Goal: Task Accomplishment & Management: Use online tool/utility

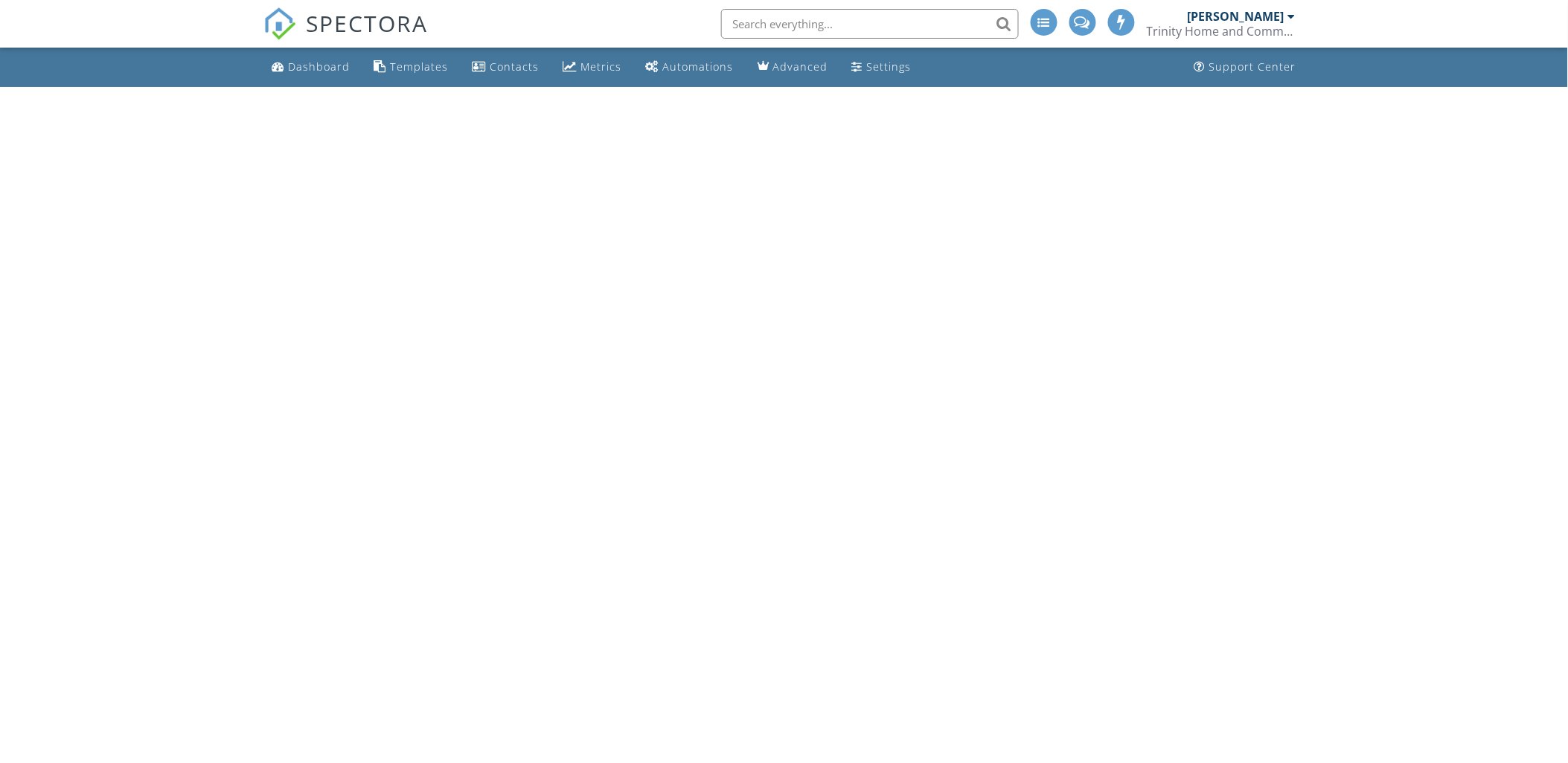
click at [459, 70] on div "Dashboard Templates Contacts Metrics Automations Advanced Settings Support Cent…" at bounding box center [784, 67] width 1042 height 40
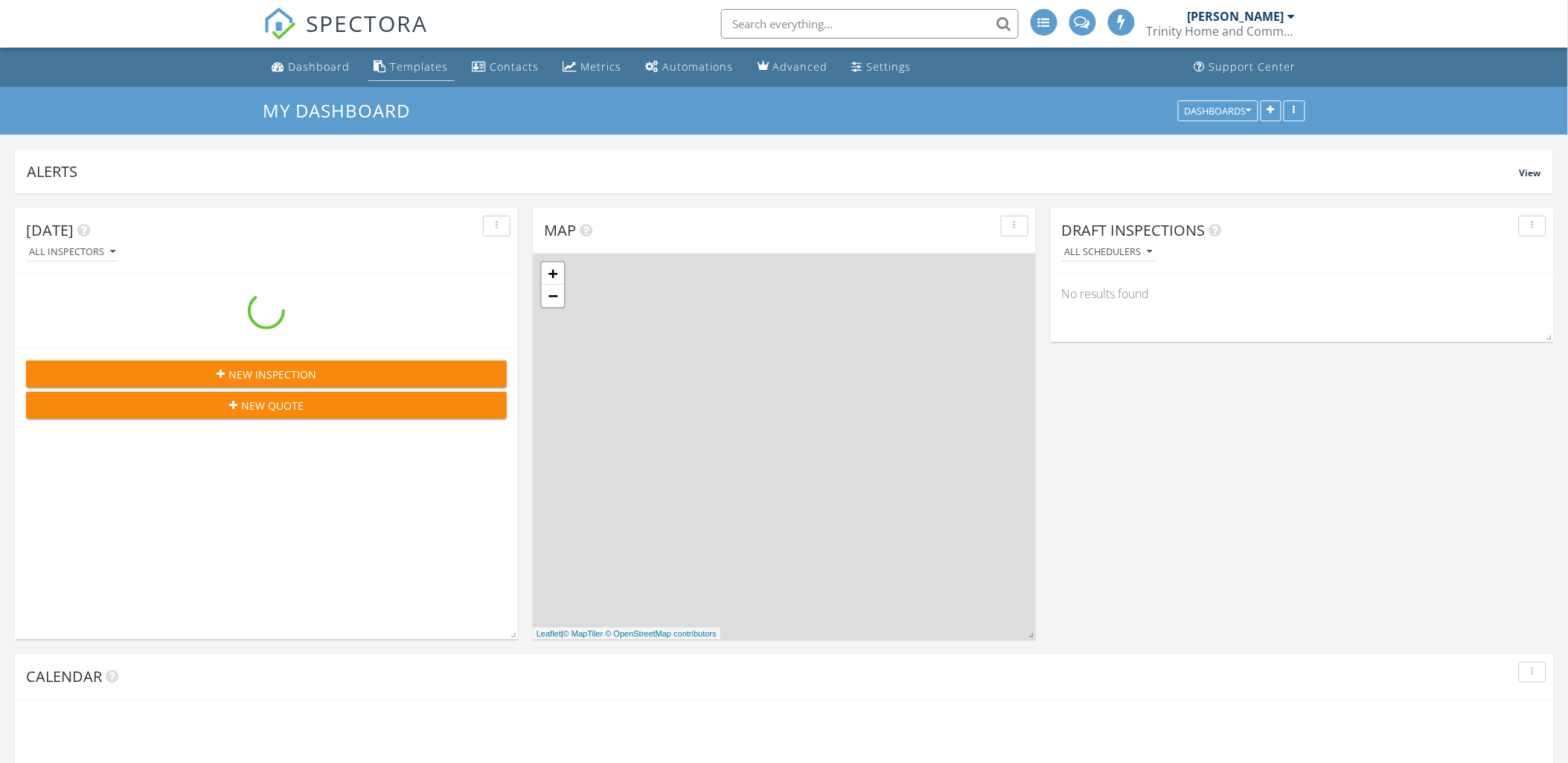
click at [421, 71] on div "Templates" at bounding box center [419, 66] width 58 height 14
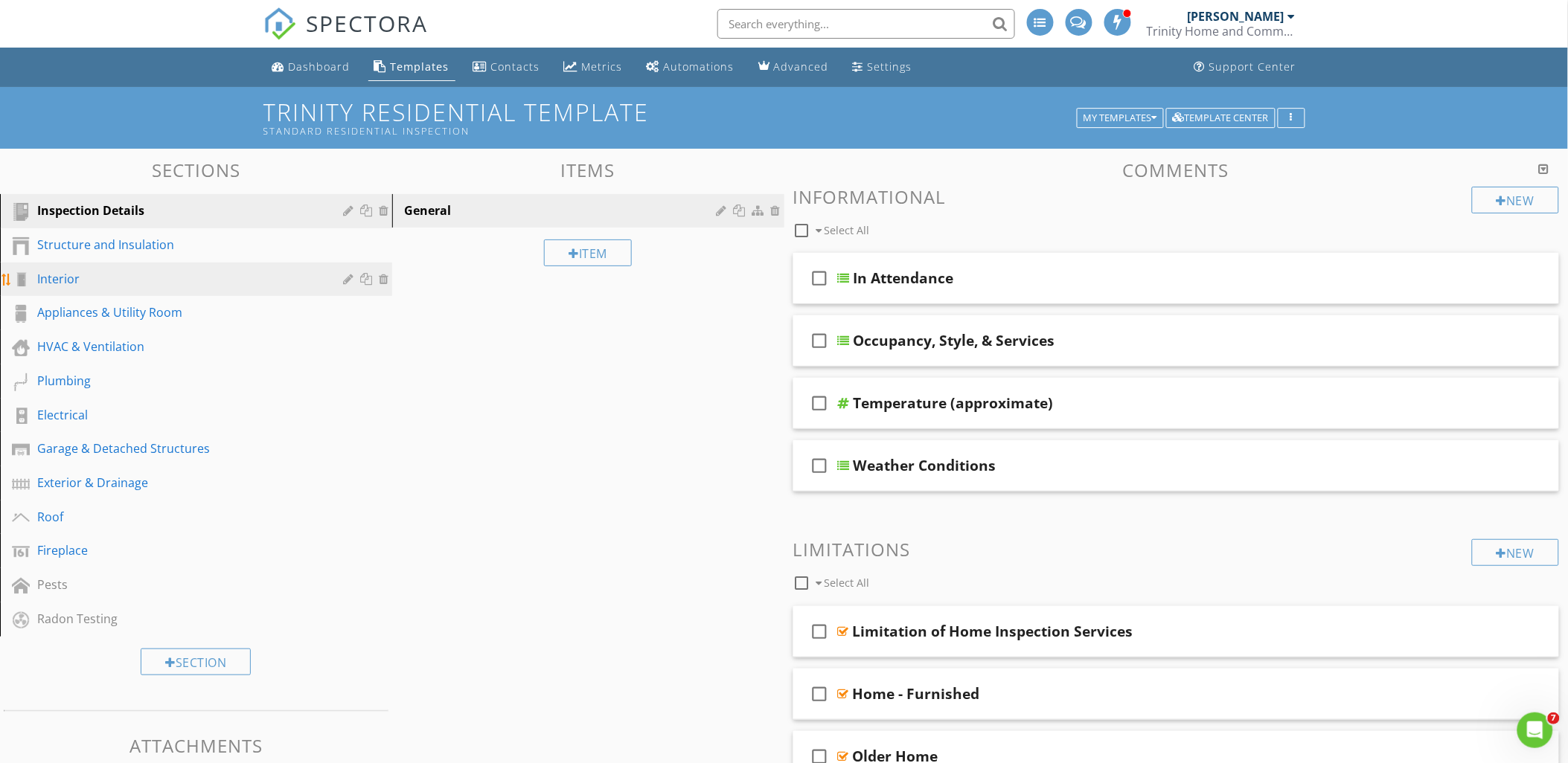
click at [83, 278] on div "Interior" at bounding box center [179, 279] width 284 height 18
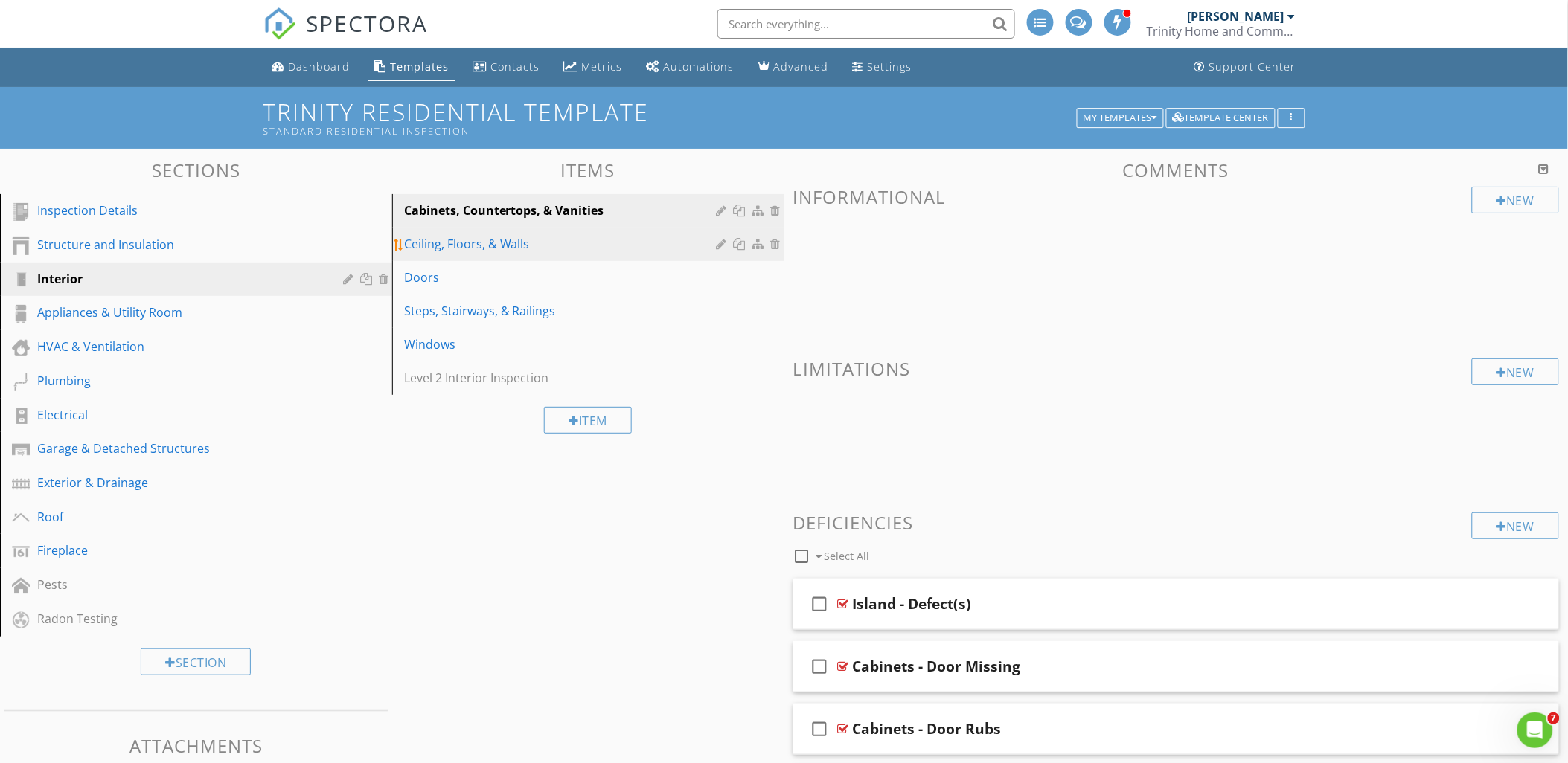
click at [524, 241] on div "Ceiling, Floors, & Walls" at bounding box center [562, 244] width 317 height 18
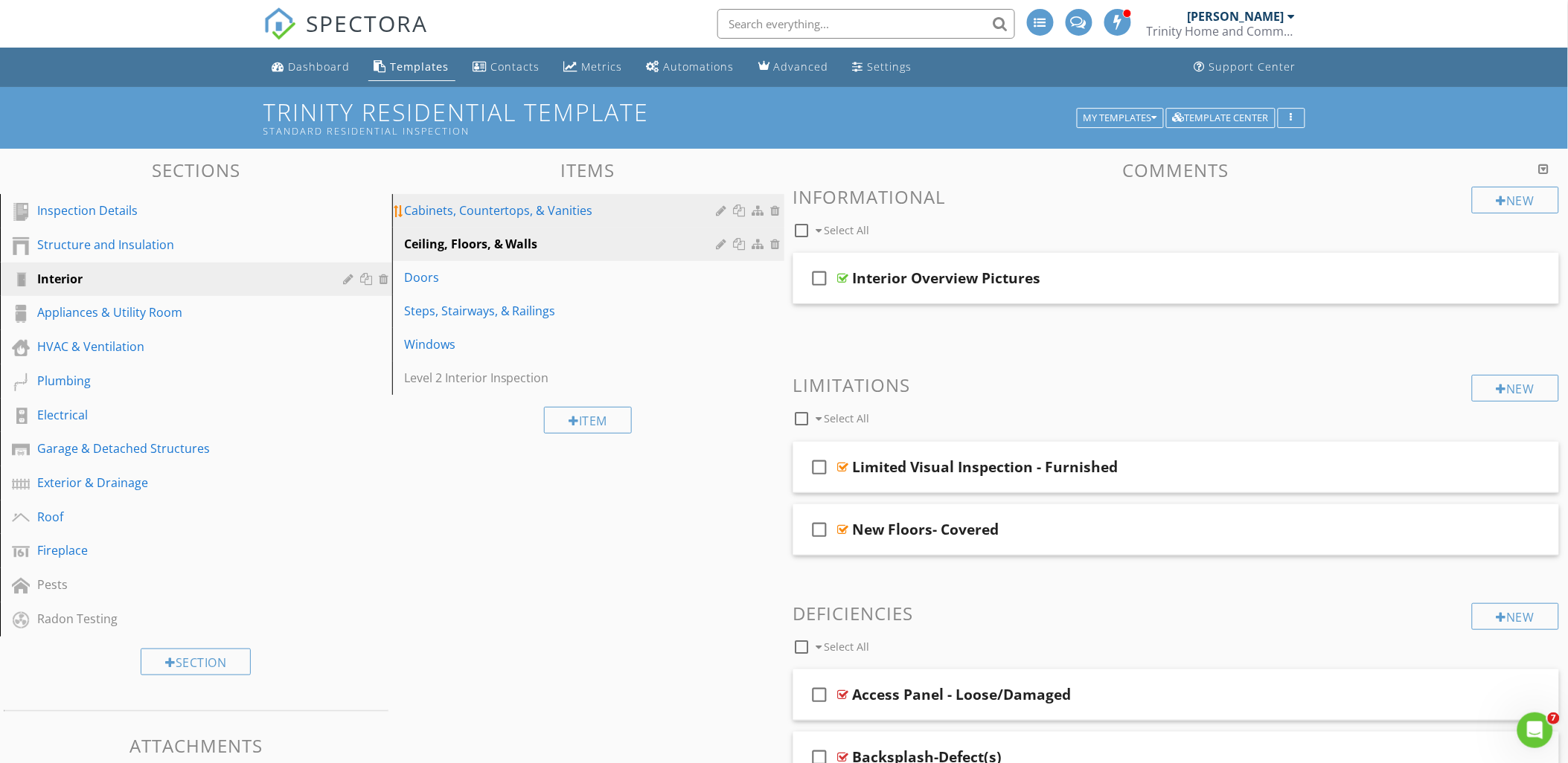
click at [556, 205] on div "Cabinets, Countertops, & Vanities" at bounding box center [562, 210] width 317 height 18
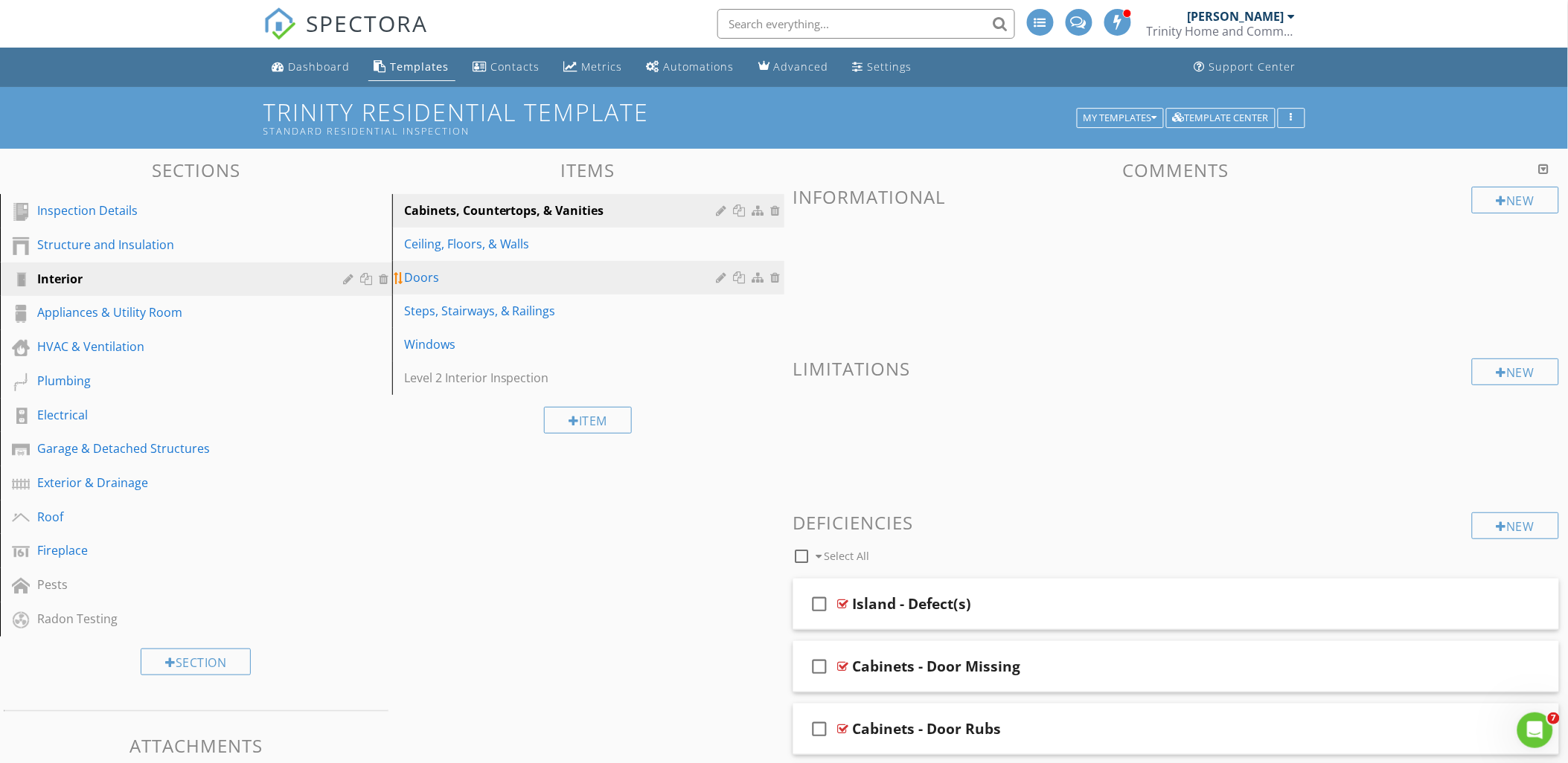
click at [465, 264] on link "Doors" at bounding box center [590, 278] width 388 height 33
click at [534, 205] on div "Cabinets, Countertops, & Vanities" at bounding box center [562, 210] width 317 height 18
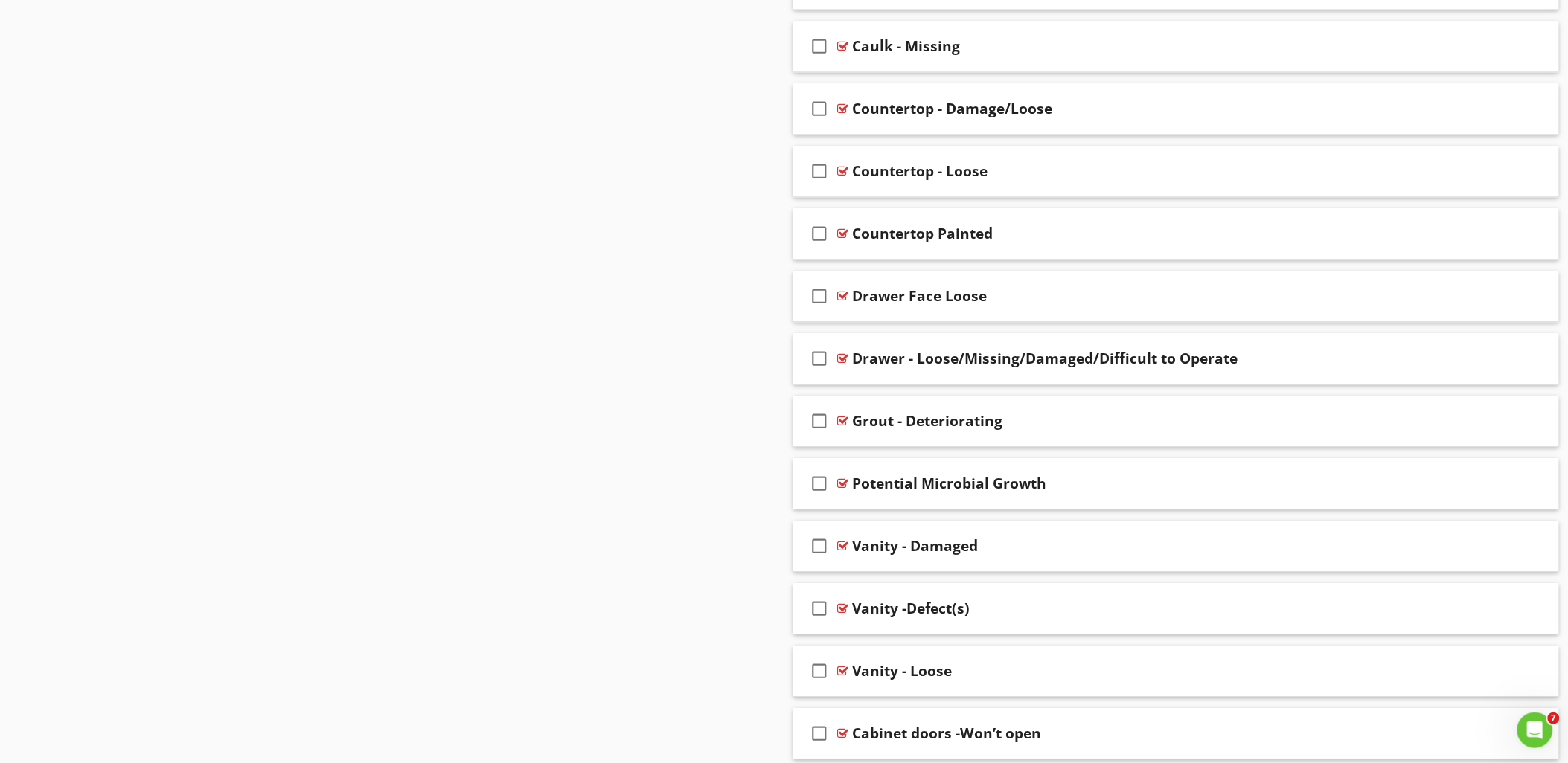
scroll to position [1405, 0]
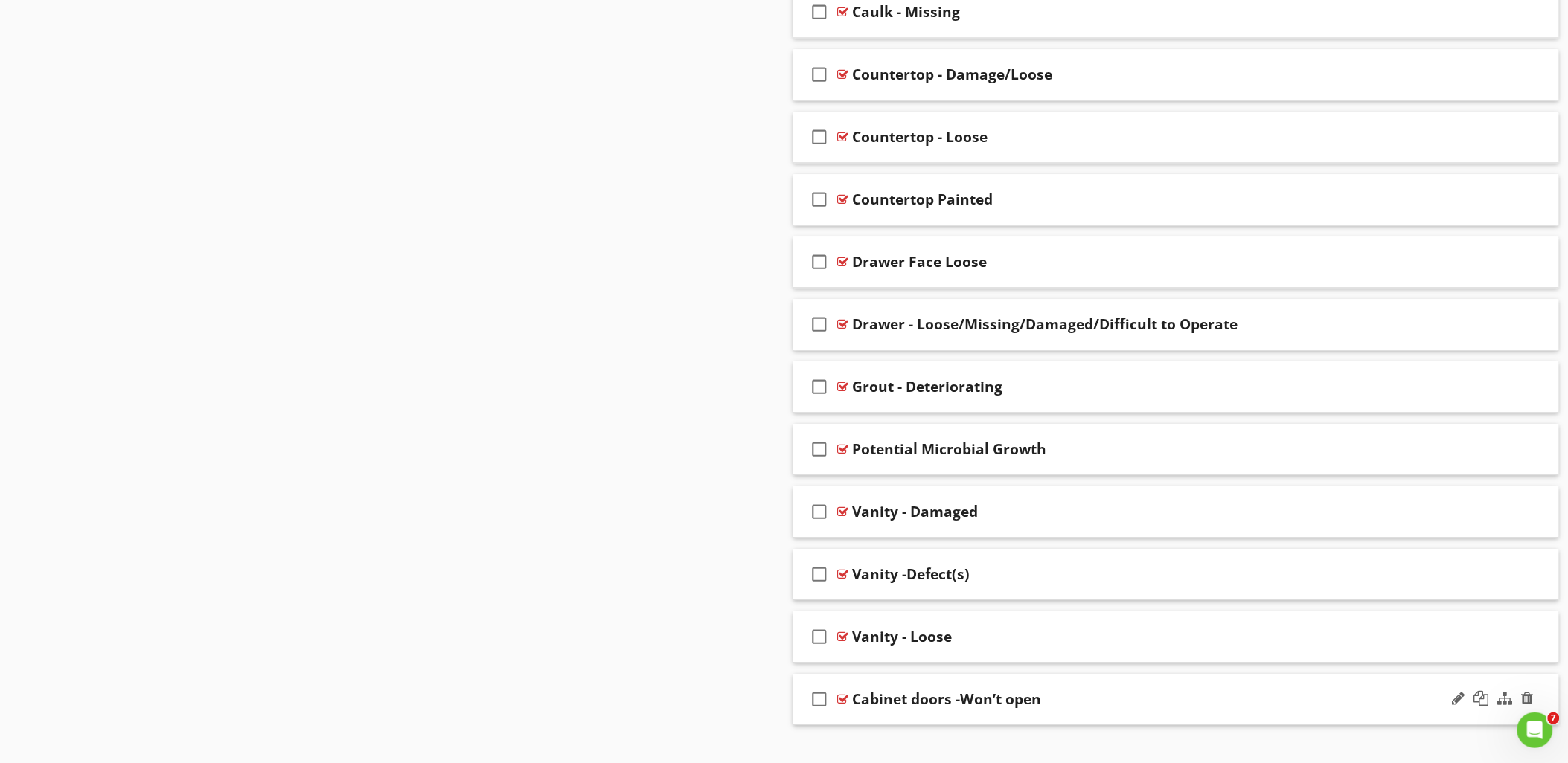
click at [1118, 681] on div "check_box_outline_blank Cabinet doors -Won’t open" at bounding box center [1176, 699] width 767 height 51
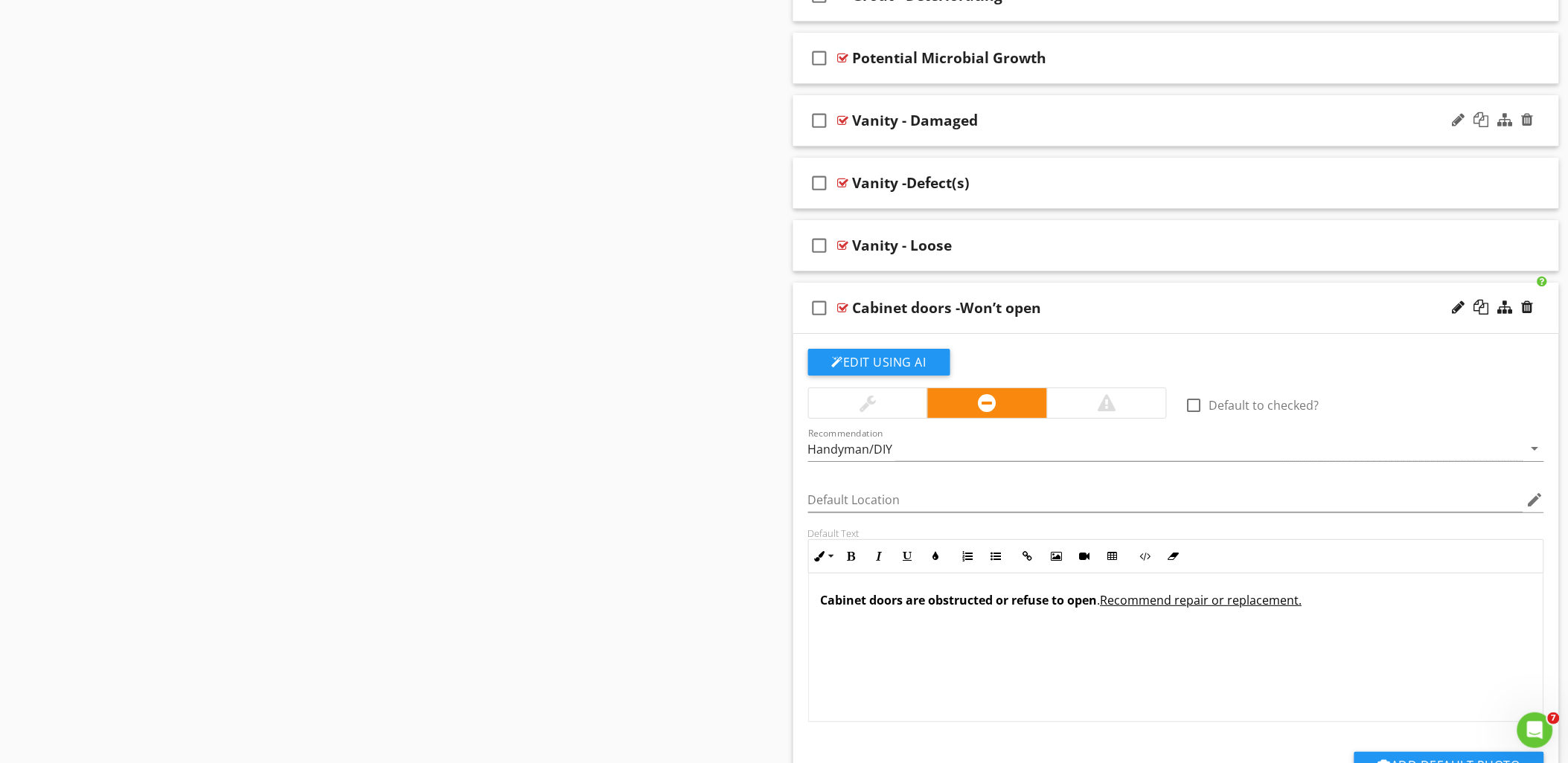
scroll to position [1819, 0]
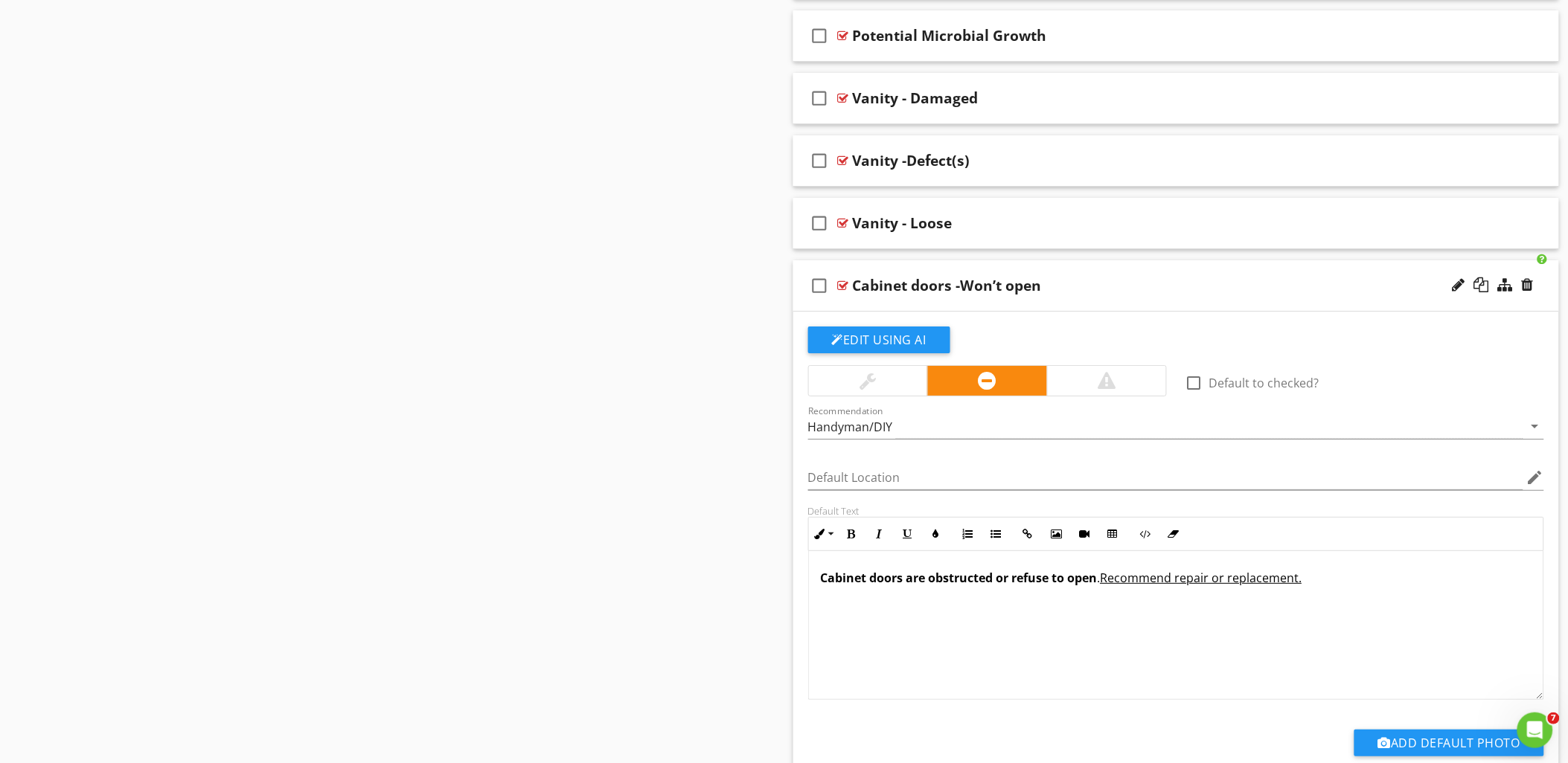
click at [1075, 278] on div "check_box_outline_blank Cabinet doors -Won’t open" at bounding box center [1176, 286] width 767 height 51
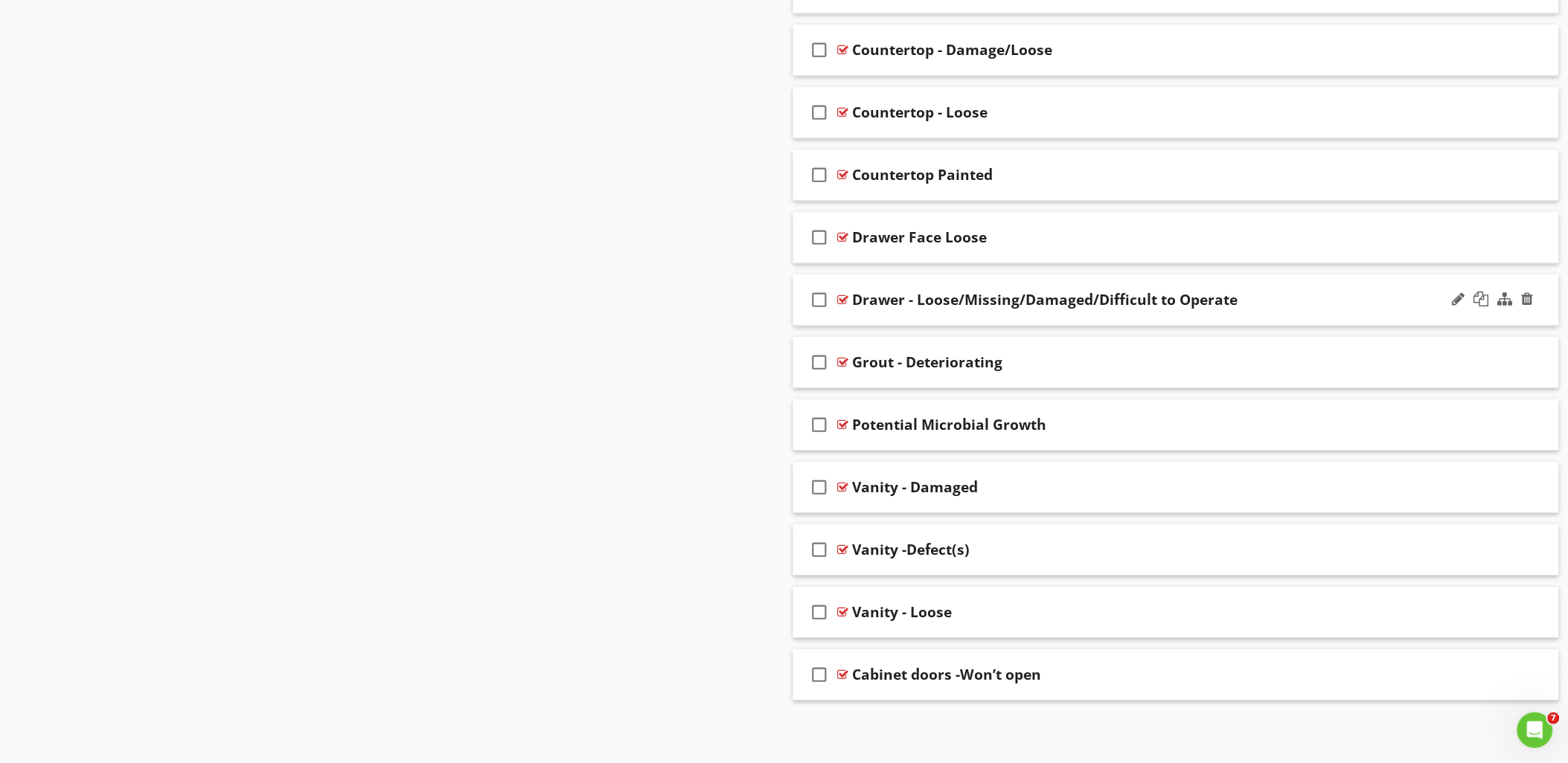
scroll to position [1431, 0]
